Goal: Task Accomplishment & Management: Complete application form

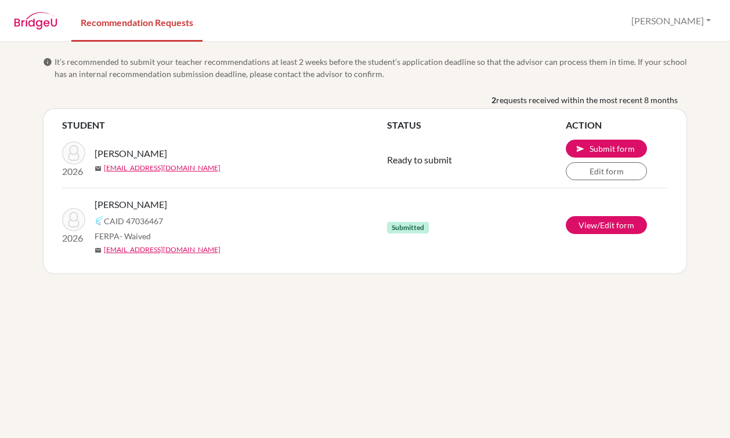
click at [340, 268] on div "STUDENT STATUS ACTION 2026 [PERSON_NAME] mail [PERSON_NAME][EMAIL_ADDRESS][DOMA…" at bounding box center [365, 191] width 644 height 166
click at [600, 166] on link "Edit form" at bounding box center [605, 171] width 81 height 18
click at [587, 149] on button "send Submit form" at bounding box center [605, 149] width 81 height 18
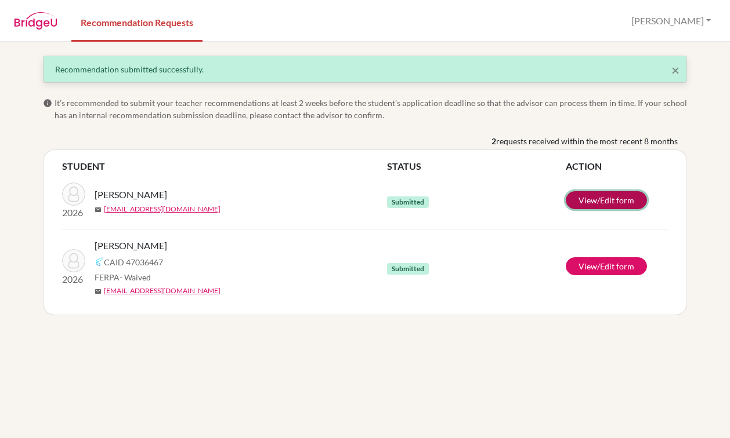
click at [593, 197] on link "View/Edit form" at bounding box center [605, 200] width 81 height 18
